Goal: Information Seeking & Learning: Check status

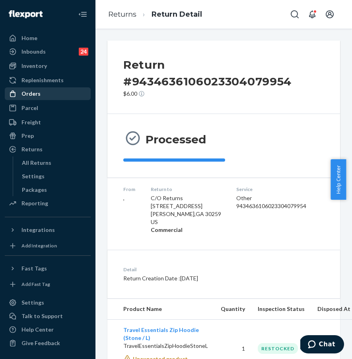
scroll to position [102, 0]
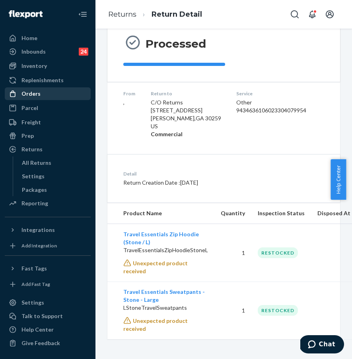
click at [40, 94] on div "Orders" at bounding box center [48, 93] width 84 height 11
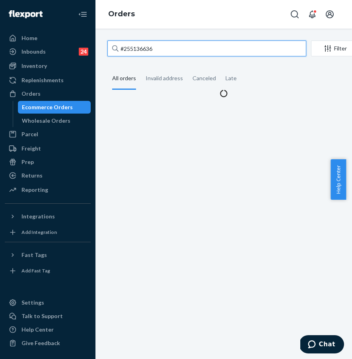
click at [190, 51] on input "#255136636" at bounding box center [206, 49] width 199 height 16
drag, startPoint x: 200, startPoint y: 49, endPoint x: 115, endPoint y: 45, distance: 85.6
click at [115, 45] on div "#255136636" at bounding box center [206, 49] width 199 height 16
paste input "277714"
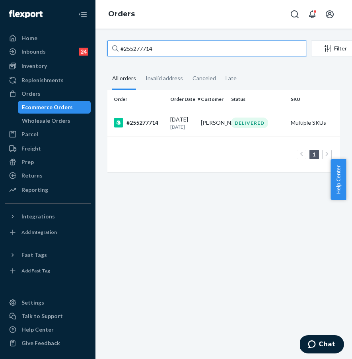
type input "#255277714"
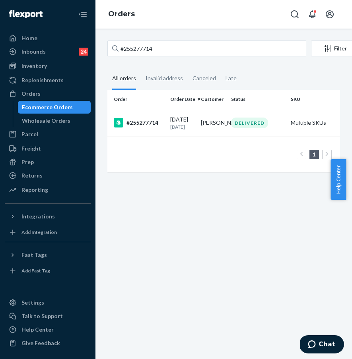
click at [142, 123] on div "#255277714" at bounding box center [139, 123] width 50 height 10
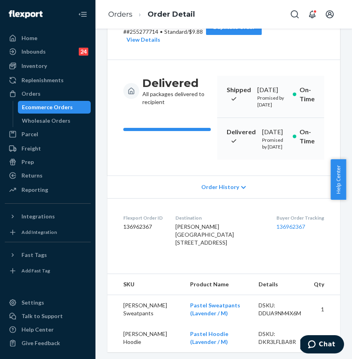
scroll to position [62, 0]
click at [286, 231] on link "136962367" at bounding box center [290, 227] width 29 height 7
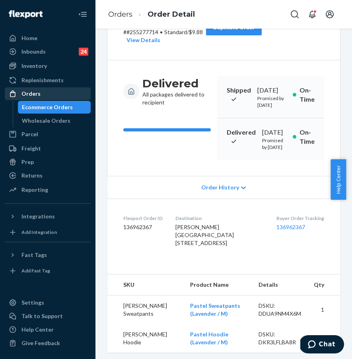
click at [60, 97] on div "Orders" at bounding box center [48, 93] width 84 height 11
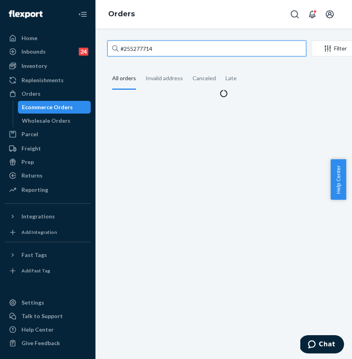
click at [169, 51] on input "#255277714" at bounding box center [206, 49] width 199 height 16
paste input "56263:"
drag, startPoint x: 185, startPoint y: 50, endPoint x: 125, endPoint y: 44, distance: 60.8
click at [125, 44] on input "#255256263:" at bounding box center [206, 49] width 199 height 16
click at [173, 49] on input "#255256263:" at bounding box center [206, 49] width 199 height 16
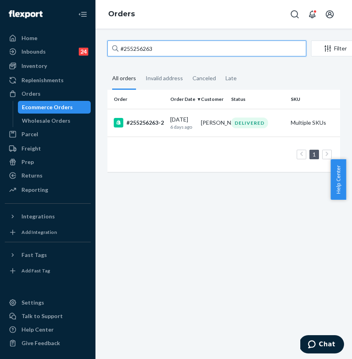
type input "#255256263"
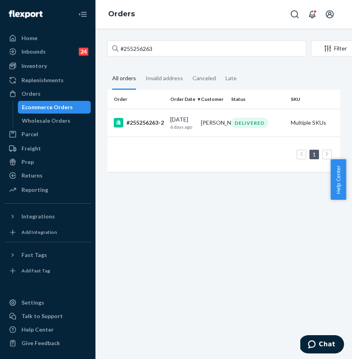
click at [144, 120] on div "#255256263-2" at bounding box center [139, 123] width 50 height 10
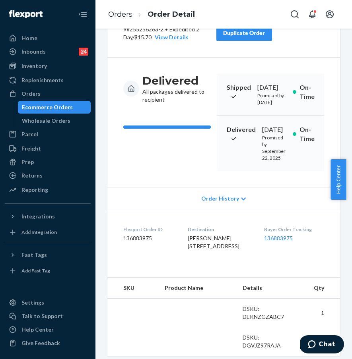
scroll to position [140, 0]
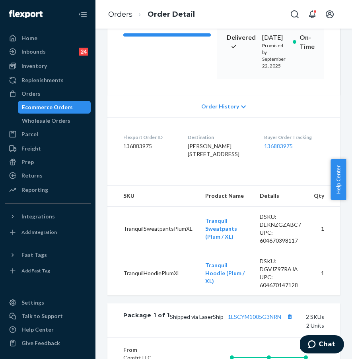
click at [198, 177] on dl "Flexport Order ID 136883975 Destination [GEOGRAPHIC_DATA][PERSON_NAME][GEOGRAPH…" at bounding box center [223, 148] width 233 height 60
click at [272, 149] on link "136883975" at bounding box center [278, 146] width 29 height 7
drag, startPoint x: 180, startPoint y: 173, endPoint x: 238, endPoint y: 181, distance: 58.3
click at [230, 177] on dl "Flexport Order ID 136883975 Destination [GEOGRAPHIC_DATA][PERSON_NAME][GEOGRAPH…" at bounding box center [223, 148] width 233 height 60
copy span "[STREET_ADDRESS]"
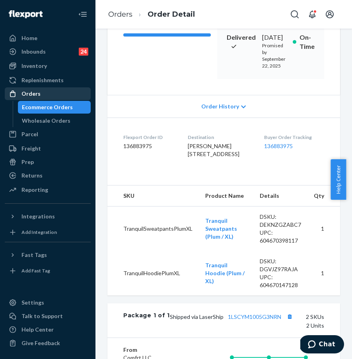
click at [46, 97] on div "Orders" at bounding box center [48, 93] width 84 height 11
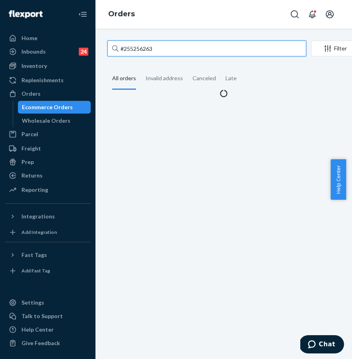
click at [179, 54] on input "#255256263" at bounding box center [206, 49] width 199 height 16
drag, startPoint x: 190, startPoint y: 49, endPoint x: 129, endPoint y: 47, distance: 61.7
click at [129, 47] on input "#255256263" at bounding box center [206, 49] width 199 height 16
paste input "#254732118"
drag, startPoint x: 178, startPoint y: 49, endPoint x: 103, endPoint y: 49, distance: 75.1
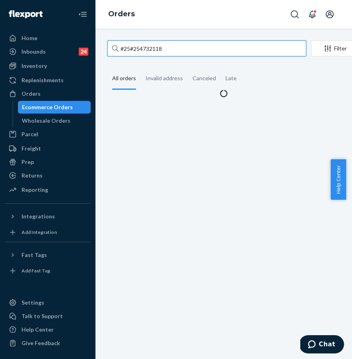
click at [103, 49] on div "#25#254732118 Filter Import Orders Create order Ecommerce order Removal order A…" at bounding box center [223, 69] width 245 height 57
paste input "text"
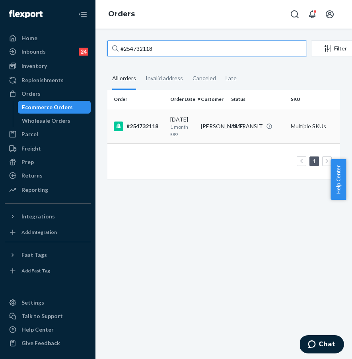
type input "#254732118"
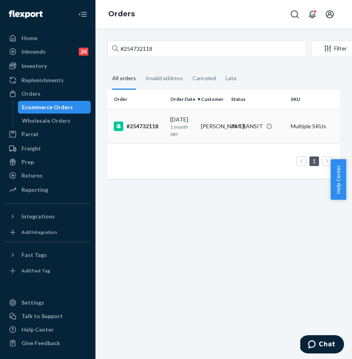
click at [151, 134] on td "#254732118" at bounding box center [137, 126] width 60 height 35
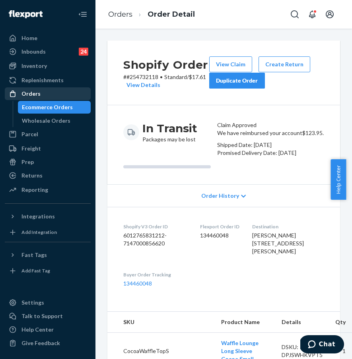
click at [42, 94] on div "Orders" at bounding box center [48, 93] width 84 height 11
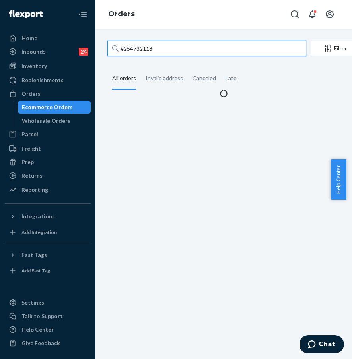
click at [155, 52] on input "#254732118" at bounding box center [206, 49] width 199 height 16
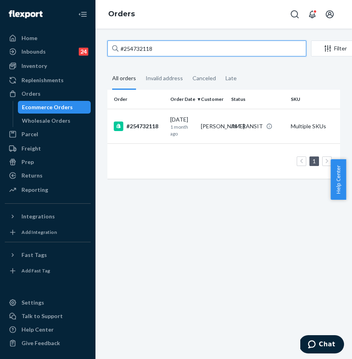
drag, startPoint x: 171, startPoint y: 49, endPoint x: 109, endPoint y: 47, distance: 62.0
click at [109, 47] on input "#254732118" at bounding box center [206, 49] width 199 height 16
paste input "5198175"
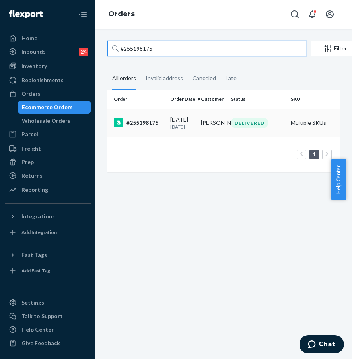
type input "#255198175"
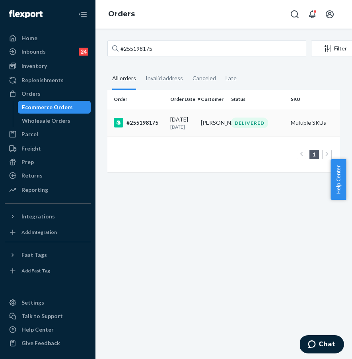
click at [144, 128] on div "#255198175" at bounding box center [139, 123] width 50 height 10
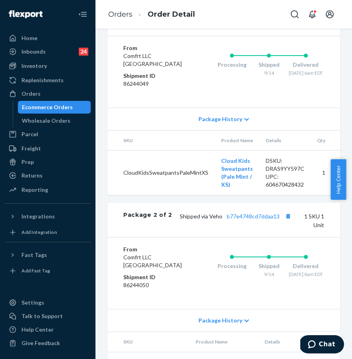
scroll to position [556, 0]
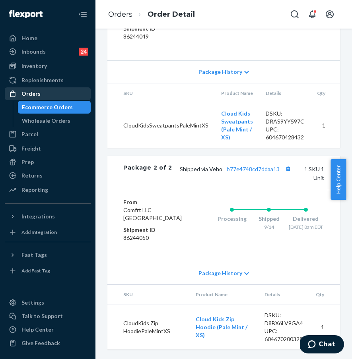
click at [58, 95] on div "Orders" at bounding box center [48, 93] width 84 height 11
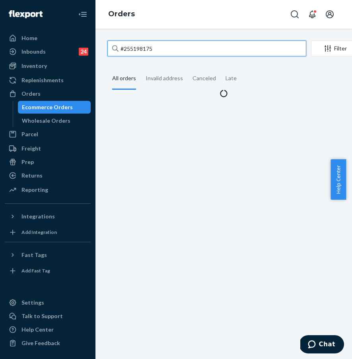
click at [177, 45] on input "#255198175" at bounding box center [206, 49] width 199 height 16
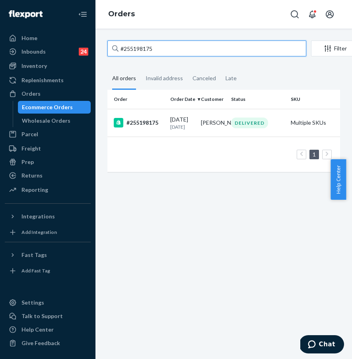
drag, startPoint x: 183, startPoint y: 46, endPoint x: 103, endPoint y: 47, distance: 79.5
click at [103, 47] on div "#255198175 Filter Import Orders Create order Ecommerce order Removal order All …" at bounding box center [223, 111] width 245 height 140
paste input "249224"
type input "#255249224"
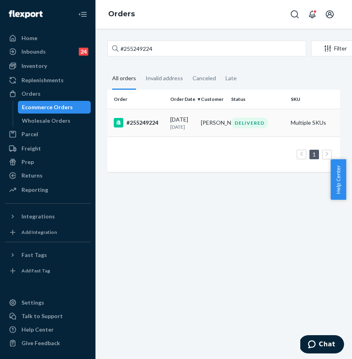
click at [141, 130] on td "#255249224" at bounding box center [137, 123] width 60 height 28
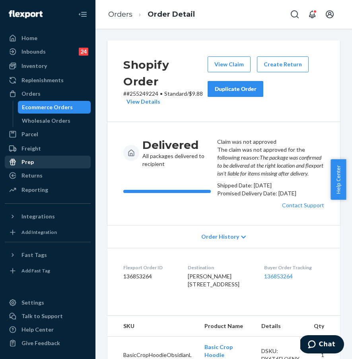
click at [47, 159] on div "Prep" at bounding box center [48, 162] width 84 height 11
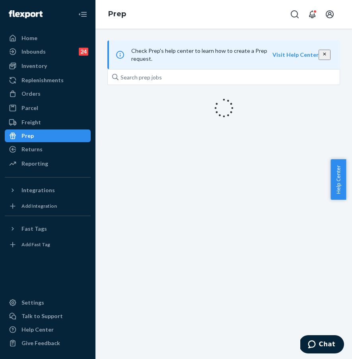
click at [50, 139] on div "Prep" at bounding box center [48, 135] width 84 height 11
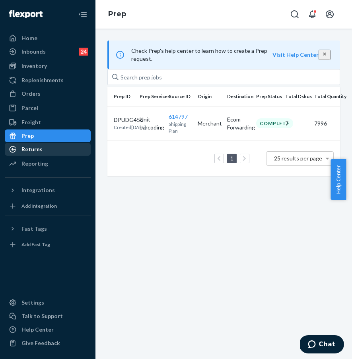
click at [50, 145] on div "Returns" at bounding box center [48, 149] width 84 height 11
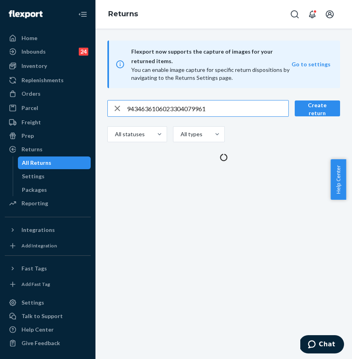
drag, startPoint x: 195, startPoint y: 110, endPoint x: 203, endPoint y: 111, distance: 8.0
click at [195, 110] on input "9434636106023304079961" at bounding box center [207, 109] width 161 height 16
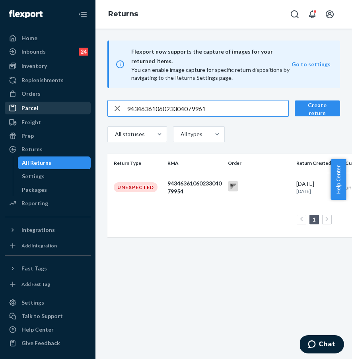
drag, startPoint x: 221, startPoint y: 109, endPoint x: 87, endPoint y: 110, distance: 134.0
click at [87, 110] on div "Home Inbounds 24 Shipping Plans Problems 24 Inventory Products Replenishments O…" at bounding box center [176, 179] width 352 height 359
type input "9434636106023301335657"
click at [148, 188] on div "Unexpected" at bounding box center [136, 187] width 44 height 10
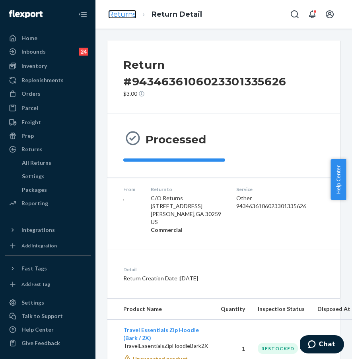
click at [130, 18] on link "Returns" at bounding box center [122, 14] width 28 height 9
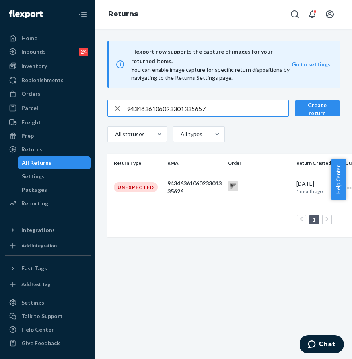
click at [232, 258] on div "Flexport now supports the capture of images for your returned items. You can en…" at bounding box center [223, 194] width 256 height 331
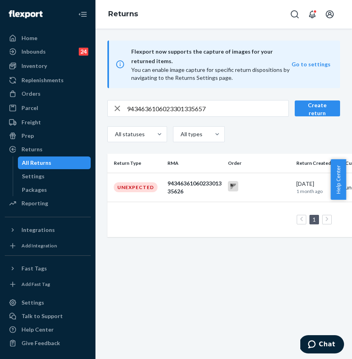
click at [235, 269] on div "Flexport now supports the capture of images for your returned items. You can en…" at bounding box center [223, 194] width 256 height 331
click at [47, 91] on div "Orders" at bounding box center [48, 93] width 84 height 11
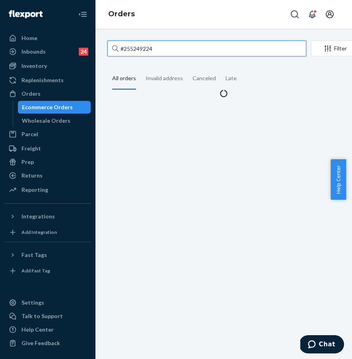
click at [176, 53] on input "#255249224" at bounding box center [206, 49] width 199 height 16
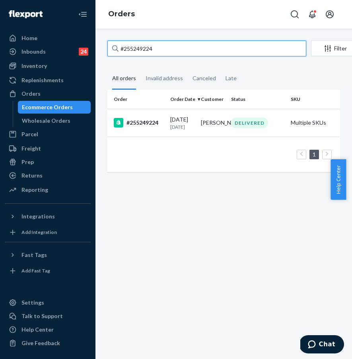
drag, startPoint x: 177, startPoint y: 52, endPoint x: 113, endPoint y: 45, distance: 64.8
click at [113, 45] on div "#255249224" at bounding box center [206, 49] width 199 height 16
paste input "4368777"
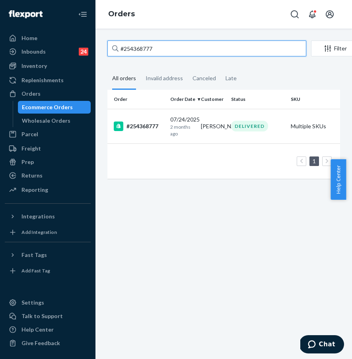
type input "#254368777"
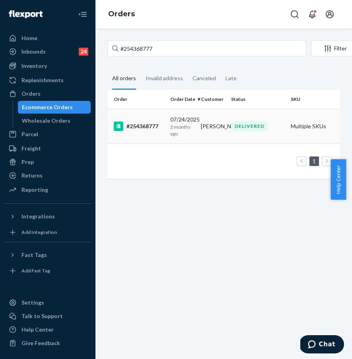
click at [142, 124] on div "#254368777" at bounding box center [139, 127] width 50 height 10
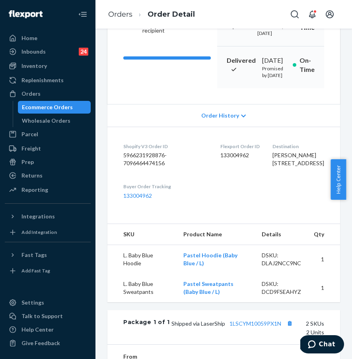
scroll to position [113, 0]
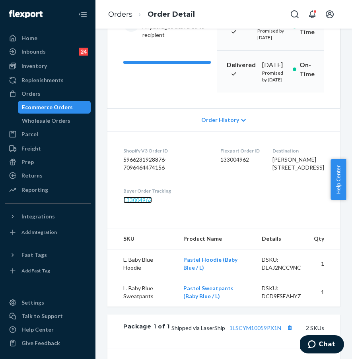
click at [137, 204] on link "133004962" at bounding box center [137, 200] width 29 height 7
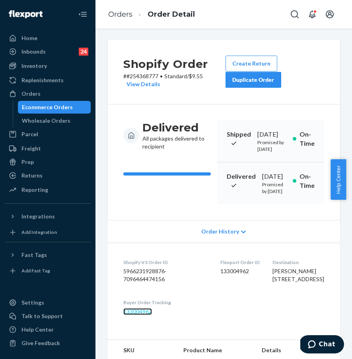
scroll to position [0, 0]
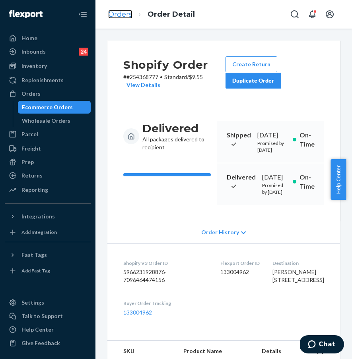
click at [127, 14] on link "Orders" at bounding box center [120, 14] width 24 height 9
